Goal: Check status: Check status

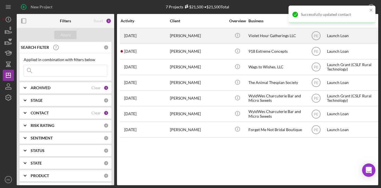
click at [201, 36] on div "[PERSON_NAME]" at bounding box center [198, 35] width 56 height 15
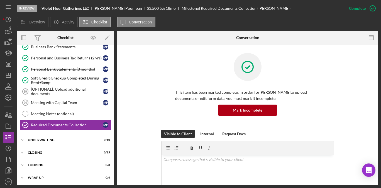
scroll to position [131, 0]
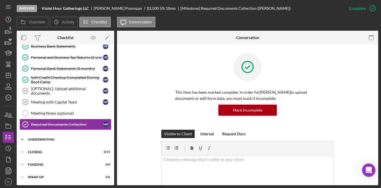
click at [58, 140] on div "Underwriting" at bounding box center [67, 139] width 79 height 3
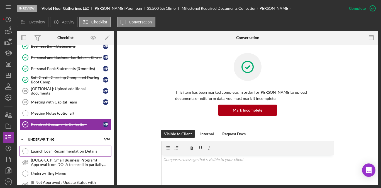
click at [56, 150] on div "Launch Loan Recommendation Details" at bounding box center [71, 151] width 80 height 4
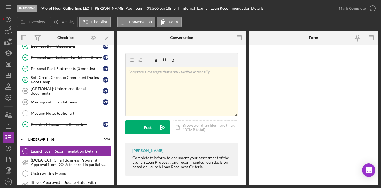
click at [241, 151] on div "v Color teal Color pink Remove color Add row above Add row below Add column bef…" at bounding box center [181, 116] width 129 height 142
